Goal: Information Seeking & Learning: Learn about a topic

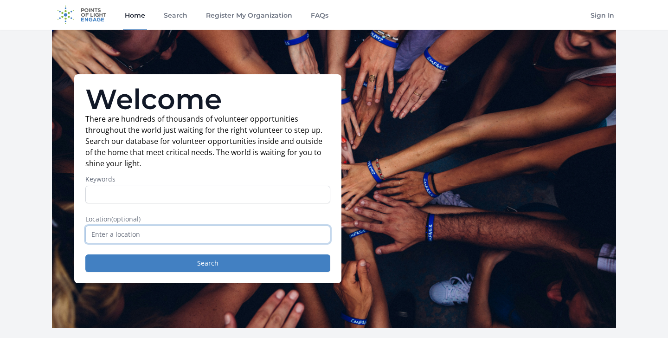
click at [255, 232] on input "text" at bounding box center [207, 234] width 245 height 18
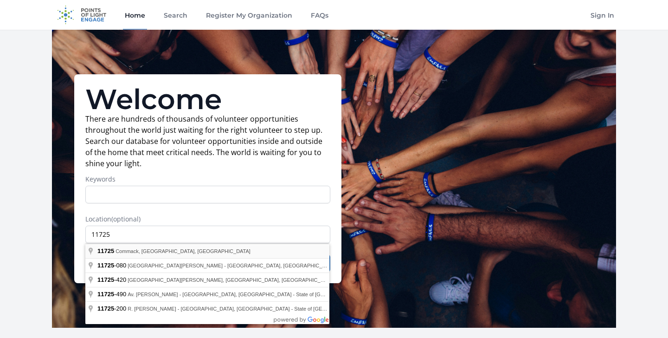
type input "Commack, NY 11725, USA"
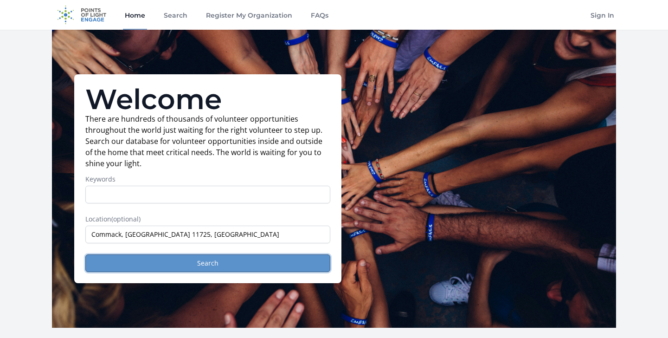
click at [233, 263] on button "Search" at bounding box center [207, 263] width 245 height 18
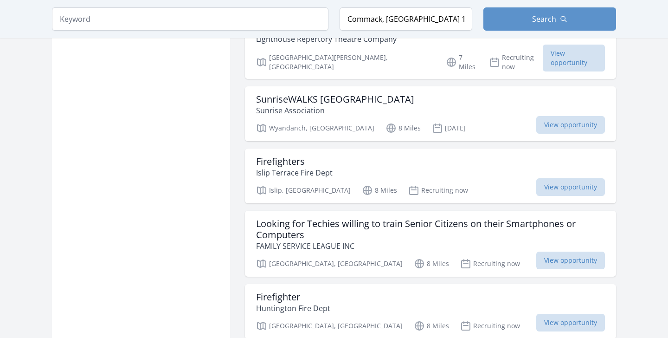
scroll to position [999, 0]
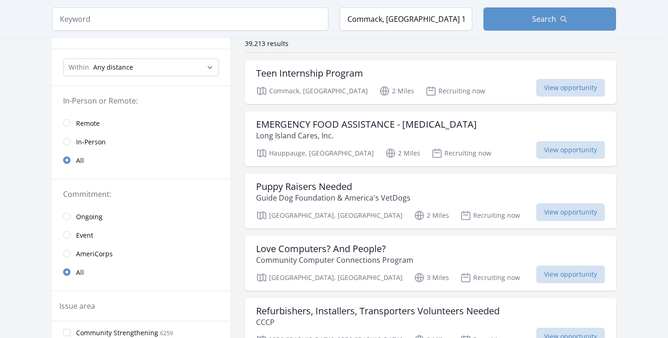
scroll to position [79, 0]
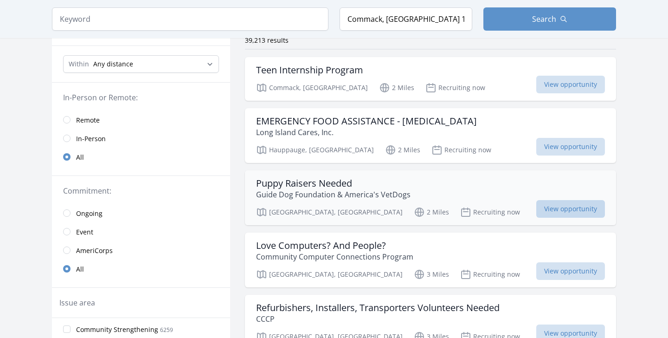
click at [554, 208] on span "View opportunity" at bounding box center [570, 209] width 69 height 18
click at [569, 152] on span "View opportunity" at bounding box center [570, 147] width 69 height 18
click at [562, 84] on span "View opportunity" at bounding box center [570, 85] width 69 height 18
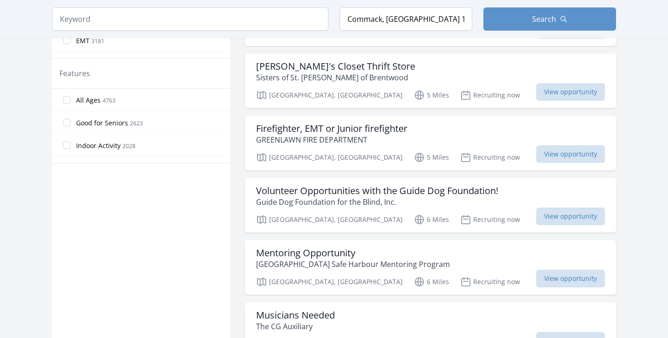
scroll to position [523, 0]
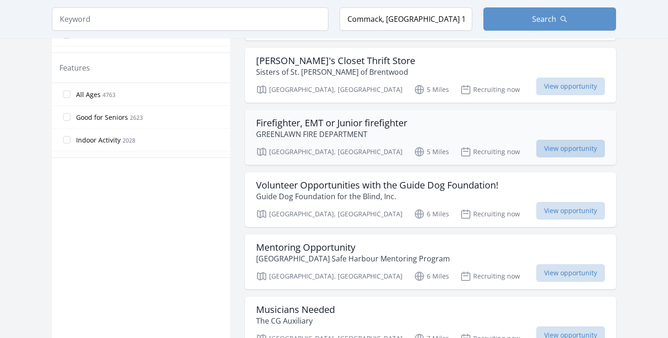
click at [552, 142] on span "View opportunity" at bounding box center [570, 149] width 69 height 18
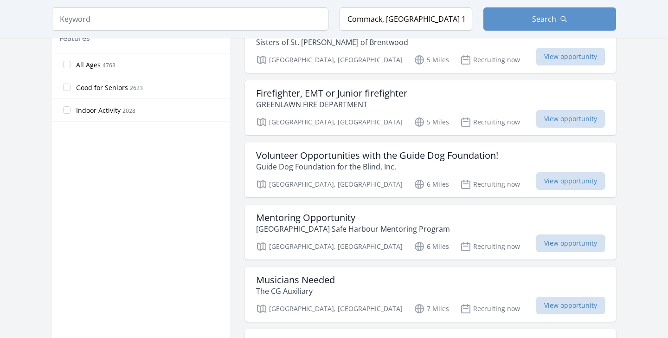
scroll to position [555, 0]
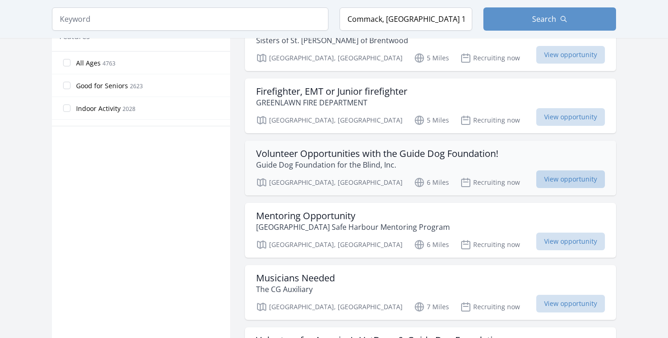
click at [567, 170] on span "View opportunity" at bounding box center [570, 179] width 69 height 18
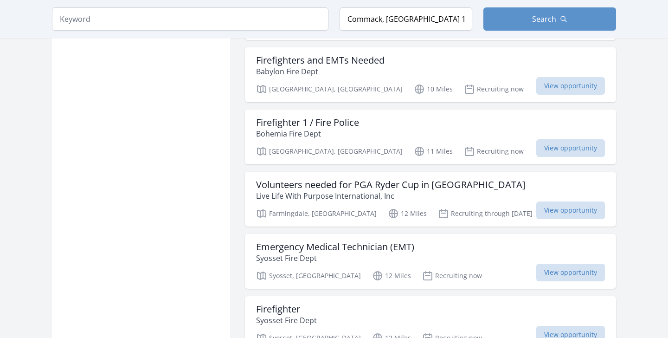
scroll to position [1602, 0]
click at [563, 263] on span "View opportunity" at bounding box center [570, 272] width 69 height 18
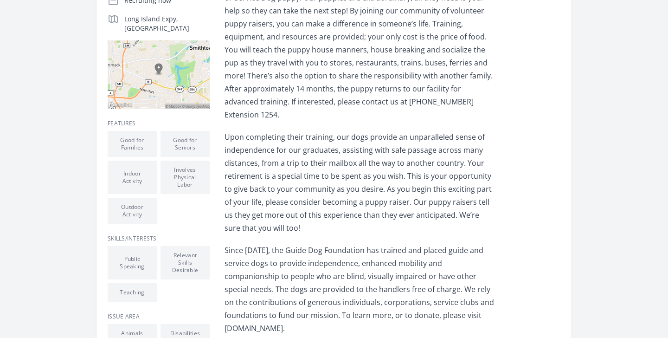
scroll to position [242, 0]
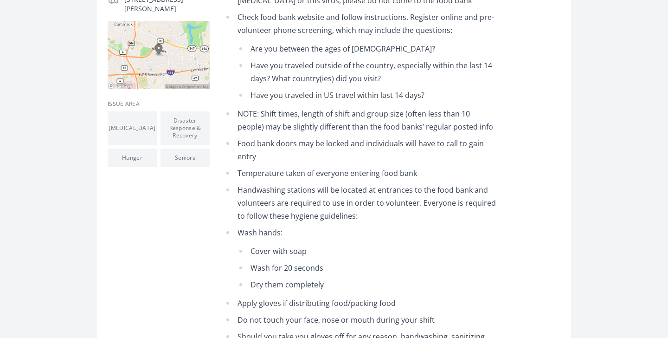
scroll to position [268, 0]
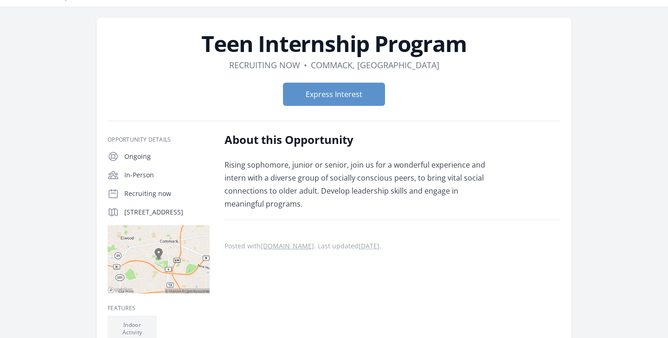
scroll to position [25, 0]
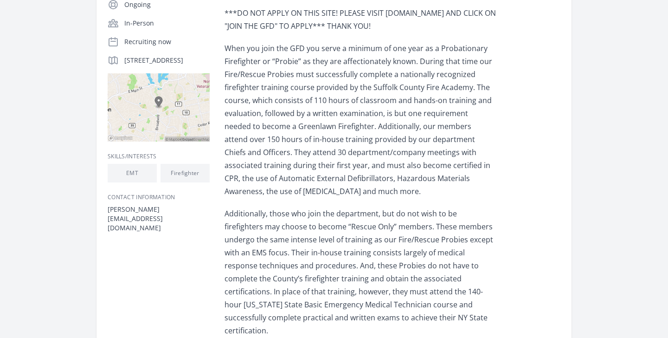
scroll to position [203, 0]
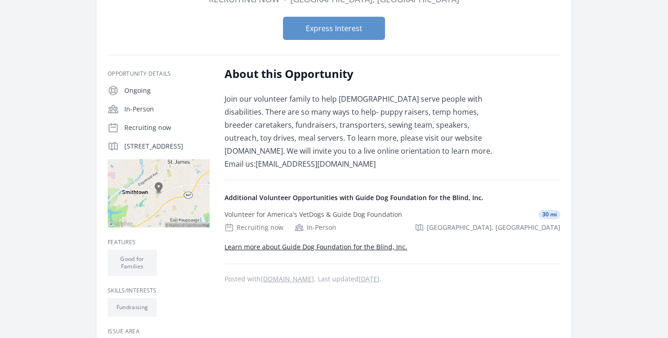
scroll to position [127, 0]
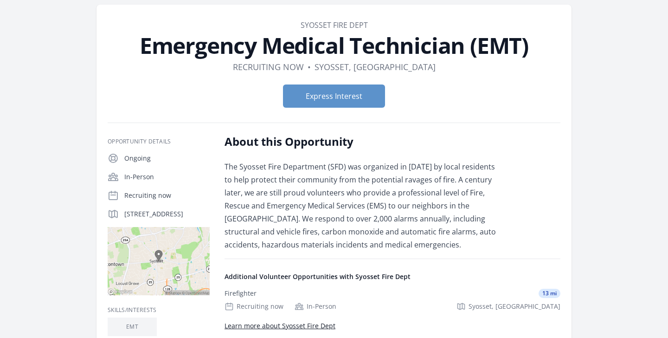
scroll to position [39, 0]
